Goal: Task Accomplishment & Management: Manage account settings

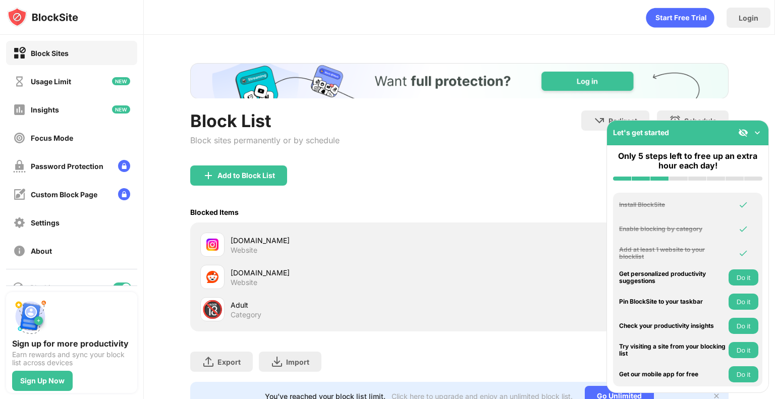
click at [115, 287] on div "Sign up for more productivity Earn rewards and sync your block list across devi…" at bounding box center [71, 343] width 143 height 114
click at [117, 286] on div at bounding box center [71, 286] width 131 height 1
click at [117, 283] on div at bounding box center [122, 288] width 18 height 10
click at [113, 283] on div at bounding box center [122, 288] width 18 height 10
